Goal: Use online tool/utility

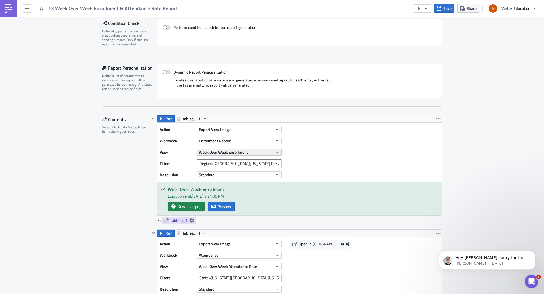
scroll to position [113, 0]
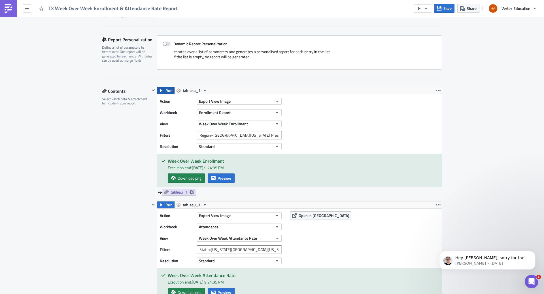
click at [165, 90] on span "Run" at bounding box center [168, 90] width 7 height 7
click at [215, 180] on button "Preview" at bounding box center [221, 178] width 27 height 9
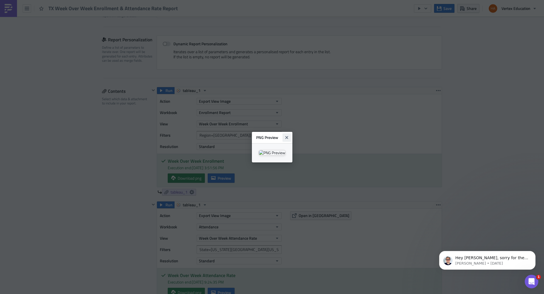
click at [289, 135] on icon "Close" at bounding box center [286, 137] width 5 height 5
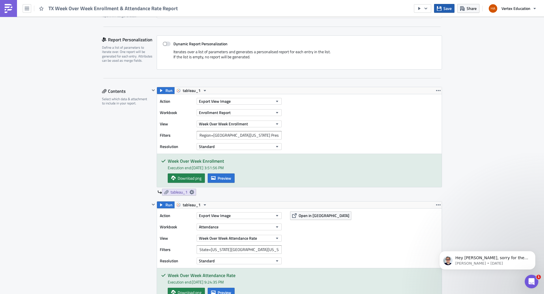
click at [445, 10] on span "Save" at bounding box center [447, 8] width 8 height 6
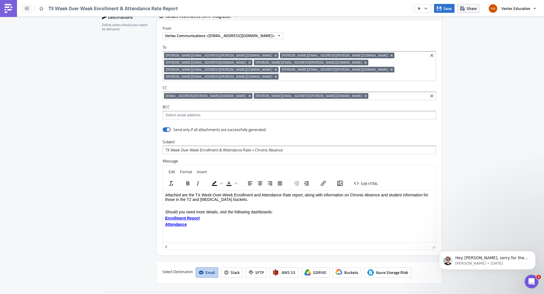
scroll to position [793, 0]
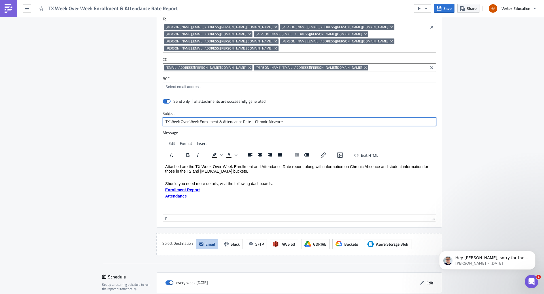
click at [293, 118] on input "TX Week Over Week Enrollment & Attendance Rate + Chronic Absence" at bounding box center [299, 122] width 273 height 8
click at [166, 167] on p "Attached are the TX Week-Over-Week Enrollment and Attendance Rate report, along…" at bounding box center [299, 168] width 268 height 9
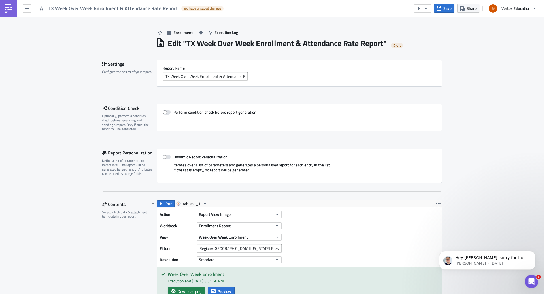
scroll to position [283, 0]
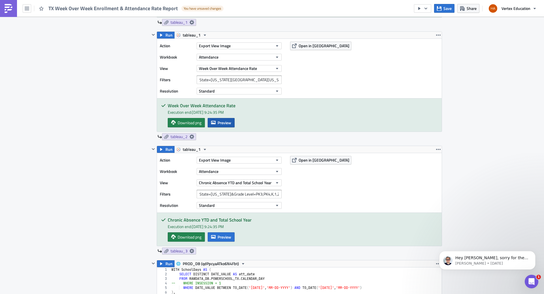
click at [220, 121] on span "Preview" at bounding box center [224, 123] width 14 height 6
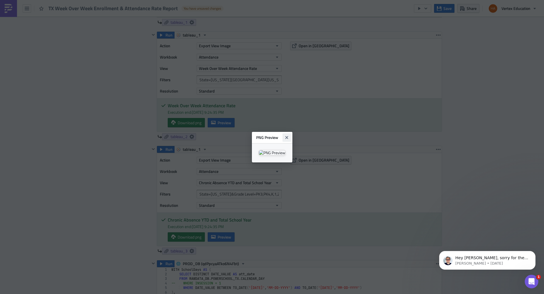
click at [288, 136] on icon "Close" at bounding box center [286, 137] width 3 height 3
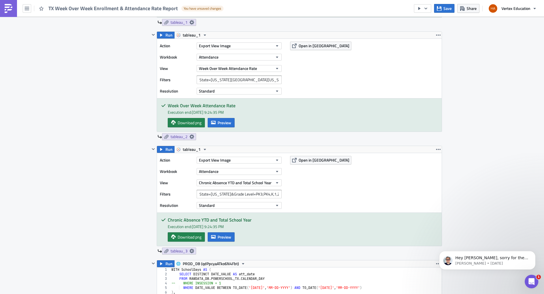
scroll to position [198, 0]
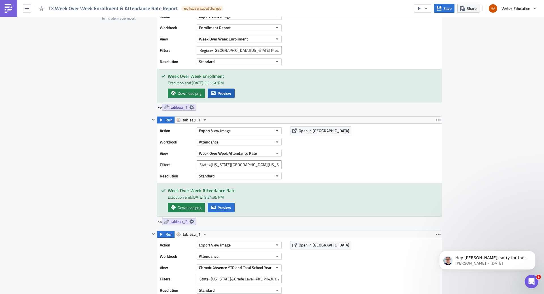
click at [221, 93] on span "Preview" at bounding box center [224, 93] width 14 height 6
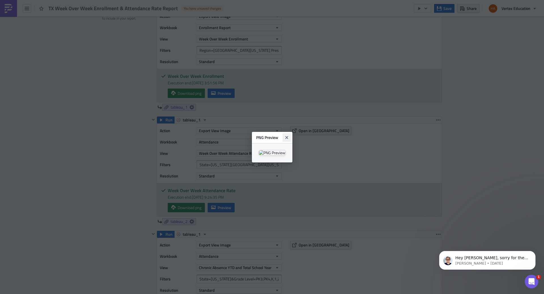
click at [288, 136] on icon "Close" at bounding box center [286, 137] width 3 height 3
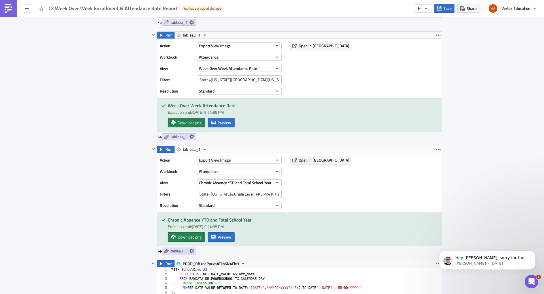
scroll to position [311, 0]
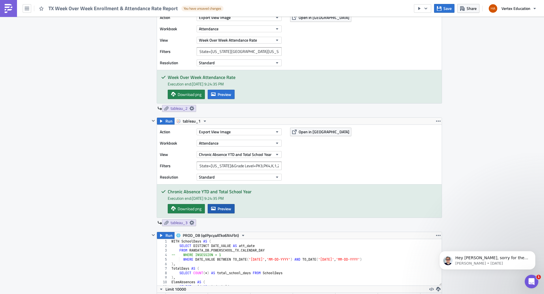
click at [225, 211] on span "Preview" at bounding box center [224, 209] width 14 height 6
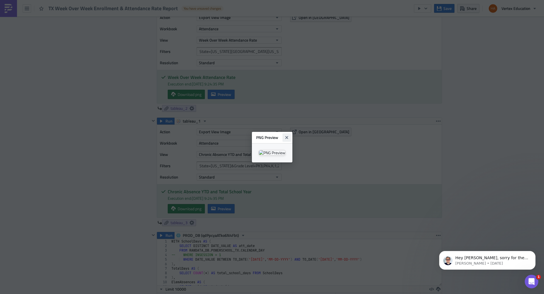
click at [288, 136] on icon "Close" at bounding box center [286, 137] width 3 height 3
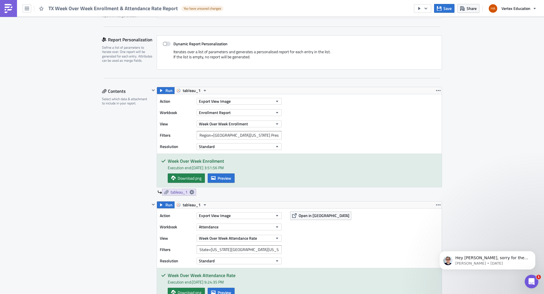
scroll to position [0, 0]
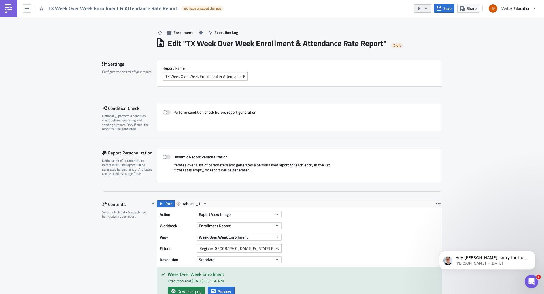
click at [429, 7] on button "button" at bounding box center [422, 8] width 17 height 8
click at [421, 32] on div "Run Report" at bounding box center [440, 31] width 44 height 6
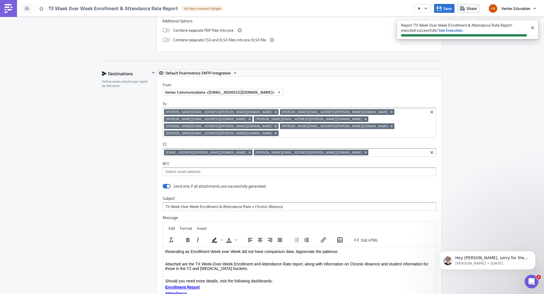
scroll to position [821, 0]
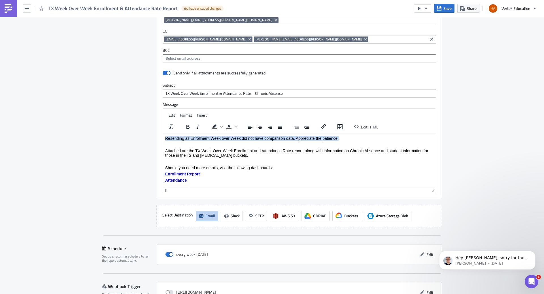
drag, startPoint x: 345, startPoint y: 138, endPoint x: 290, endPoint y: 236, distance: 112.1
click at [163, 134] on html "Resending as Enrollment Week over Week did not have comparison data. Appreciate…" at bounding box center [299, 162] width 273 height 57
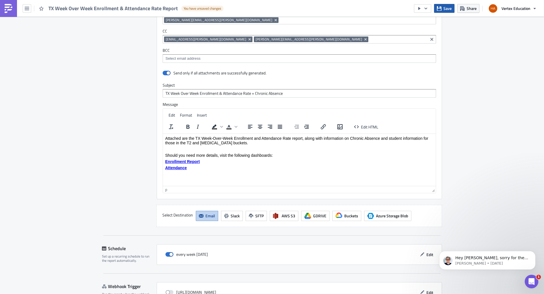
click at [446, 8] on span "Save" at bounding box center [447, 8] width 8 height 6
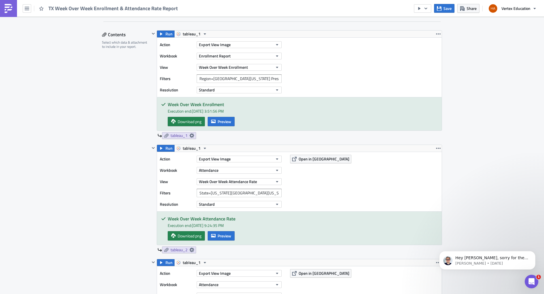
scroll to position [0, 0]
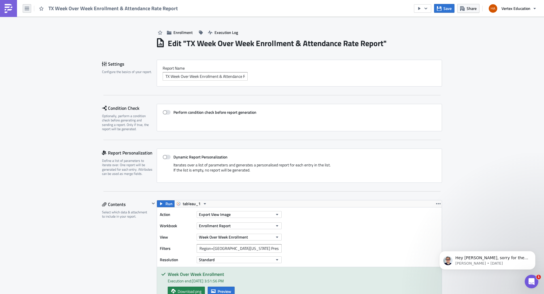
click at [24, 8] on button "button" at bounding box center [27, 8] width 8 height 8
click at [36, 39] on div "Explore" at bounding box center [52, 40] width 38 height 6
